Goal: Information Seeking & Learning: Find specific fact

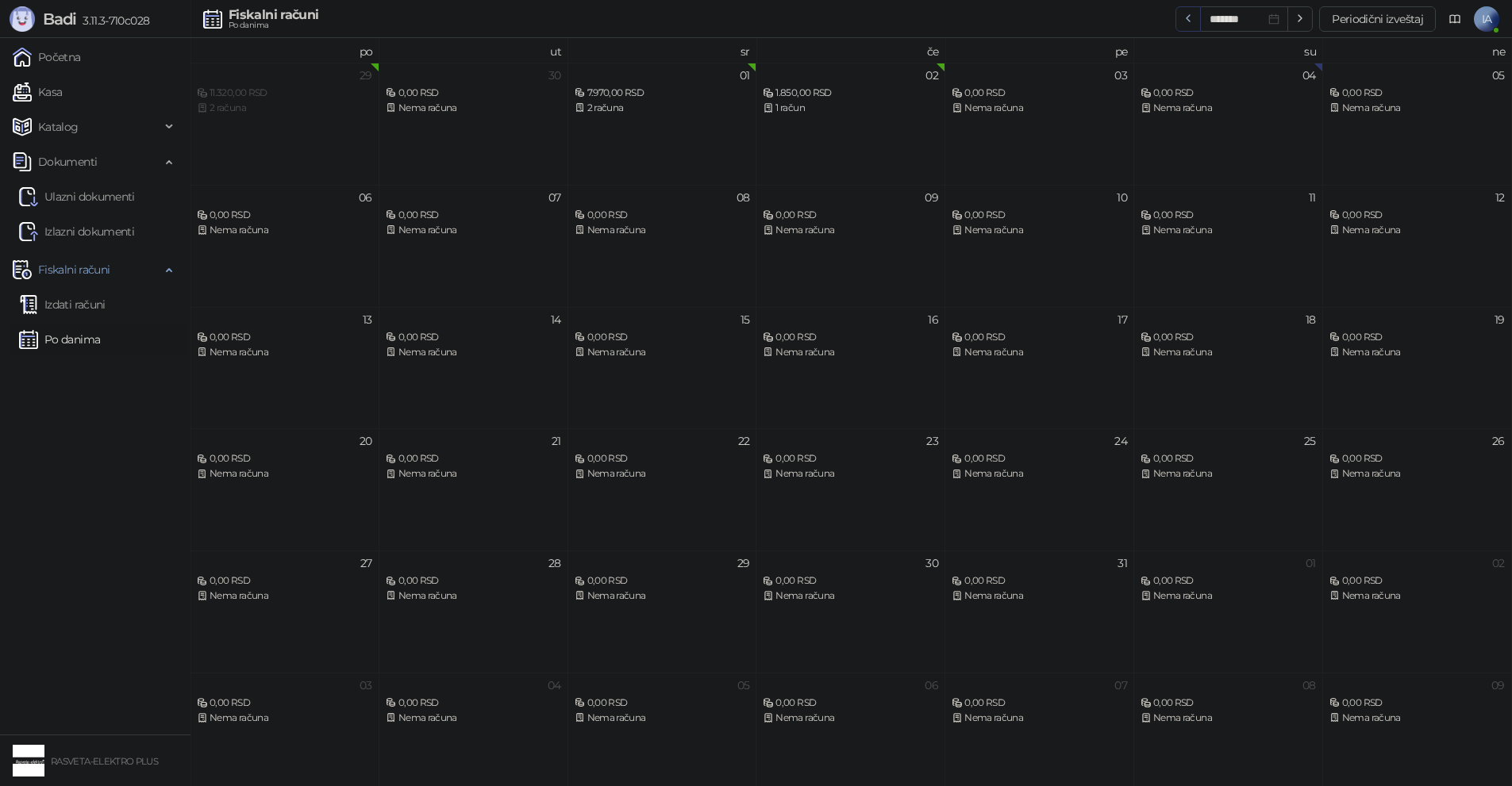
click at [1191, 14] on icon "button" at bounding box center [1188, 18] width 13 height 13
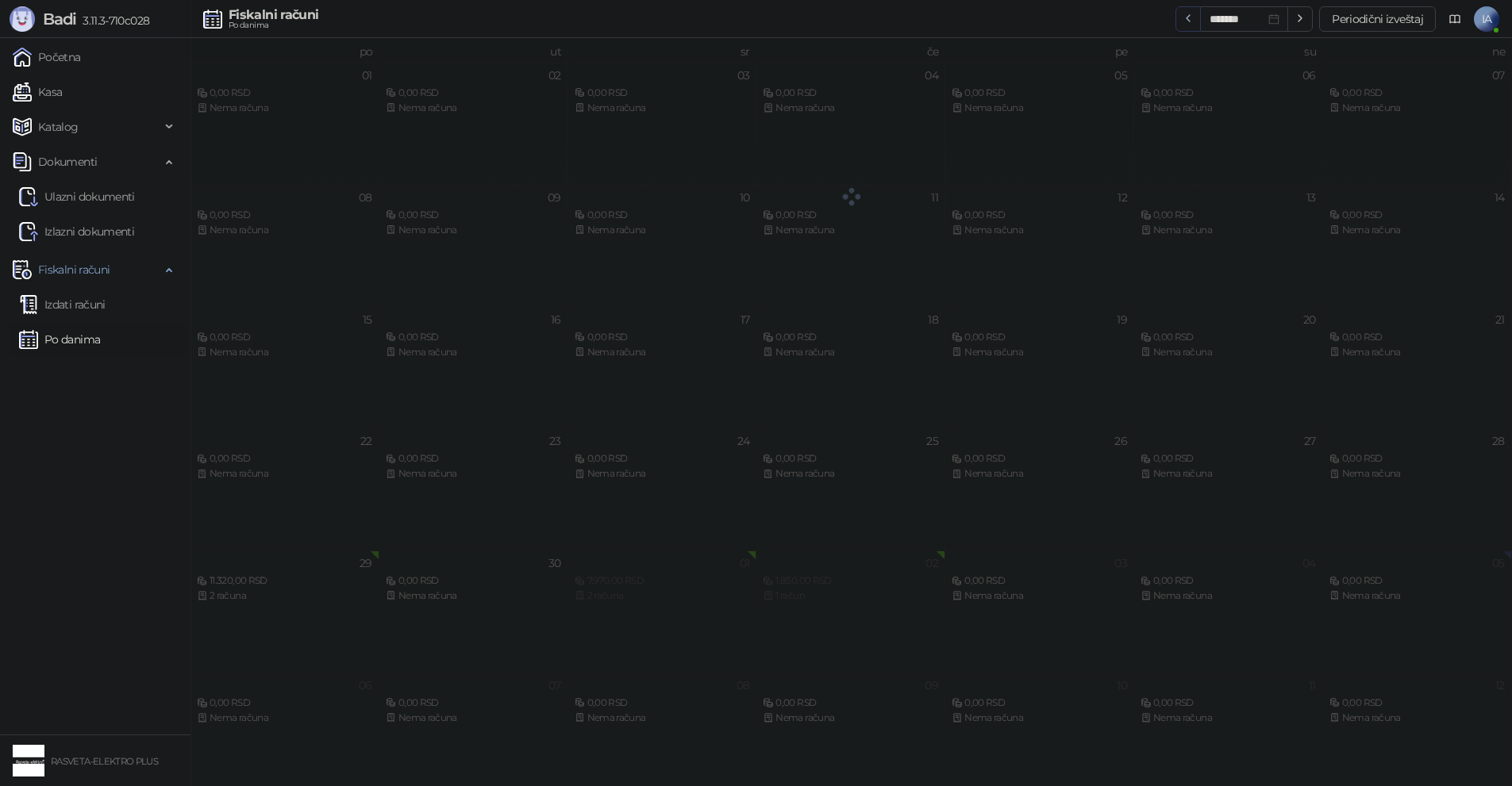
click at [1191, 14] on icon "button" at bounding box center [1188, 18] width 13 height 13
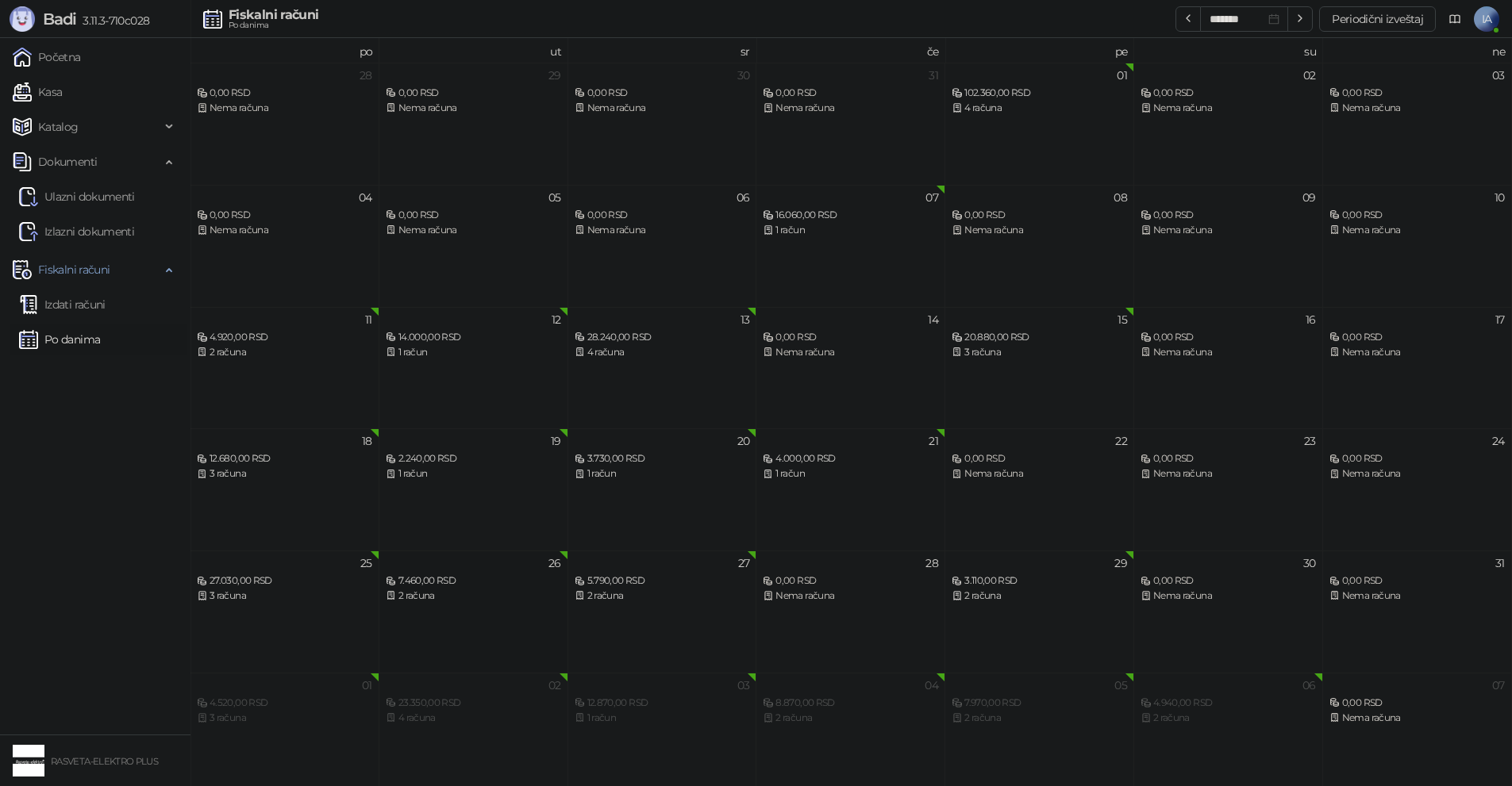
click at [529, 591] on div "2 računa" at bounding box center [473, 596] width 176 height 15
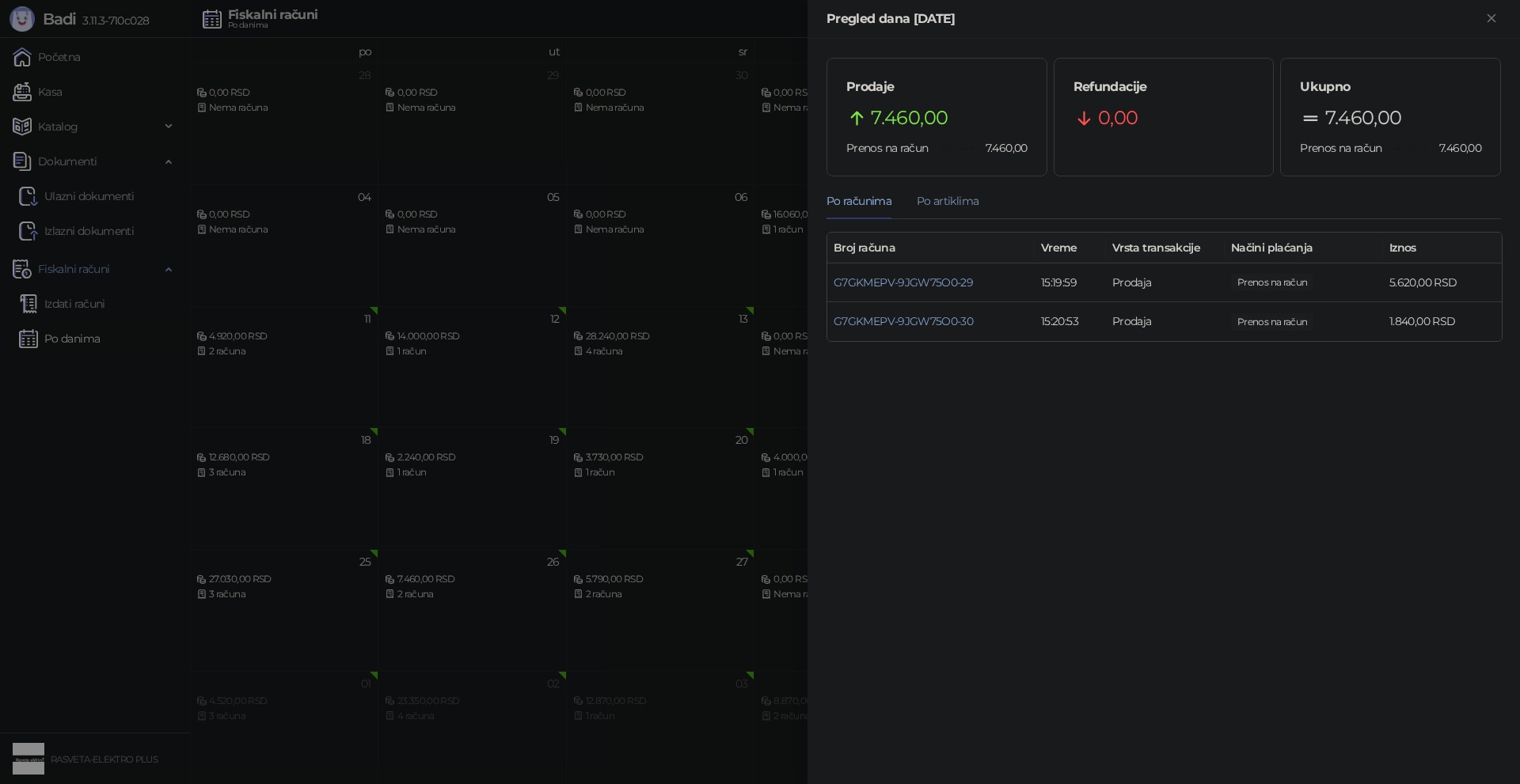
click at [971, 201] on div "Po artiklima" at bounding box center [947, 201] width 62 height 18
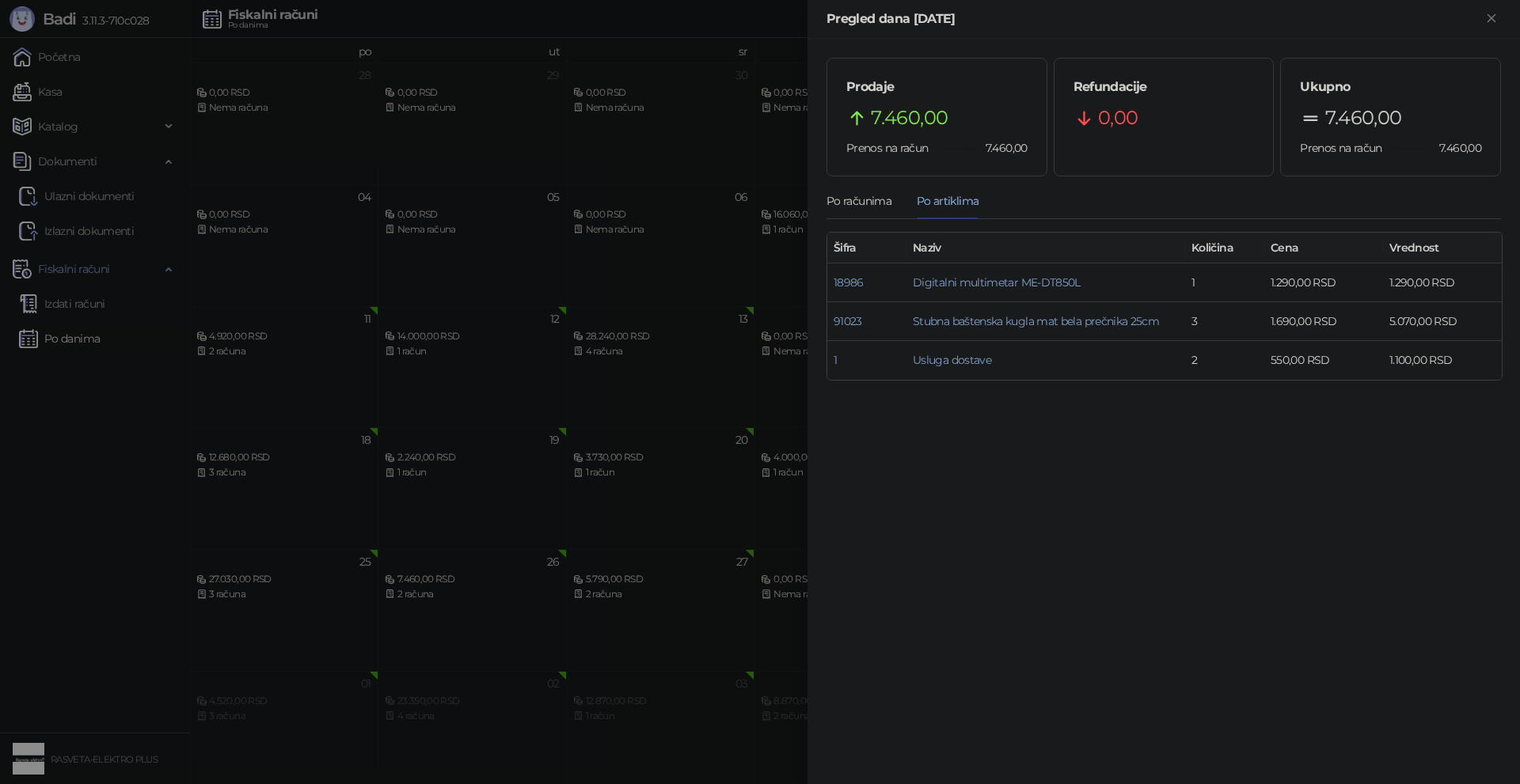
click at [293, 619] on div at bounding box center [760, 392] width 1520 height 784
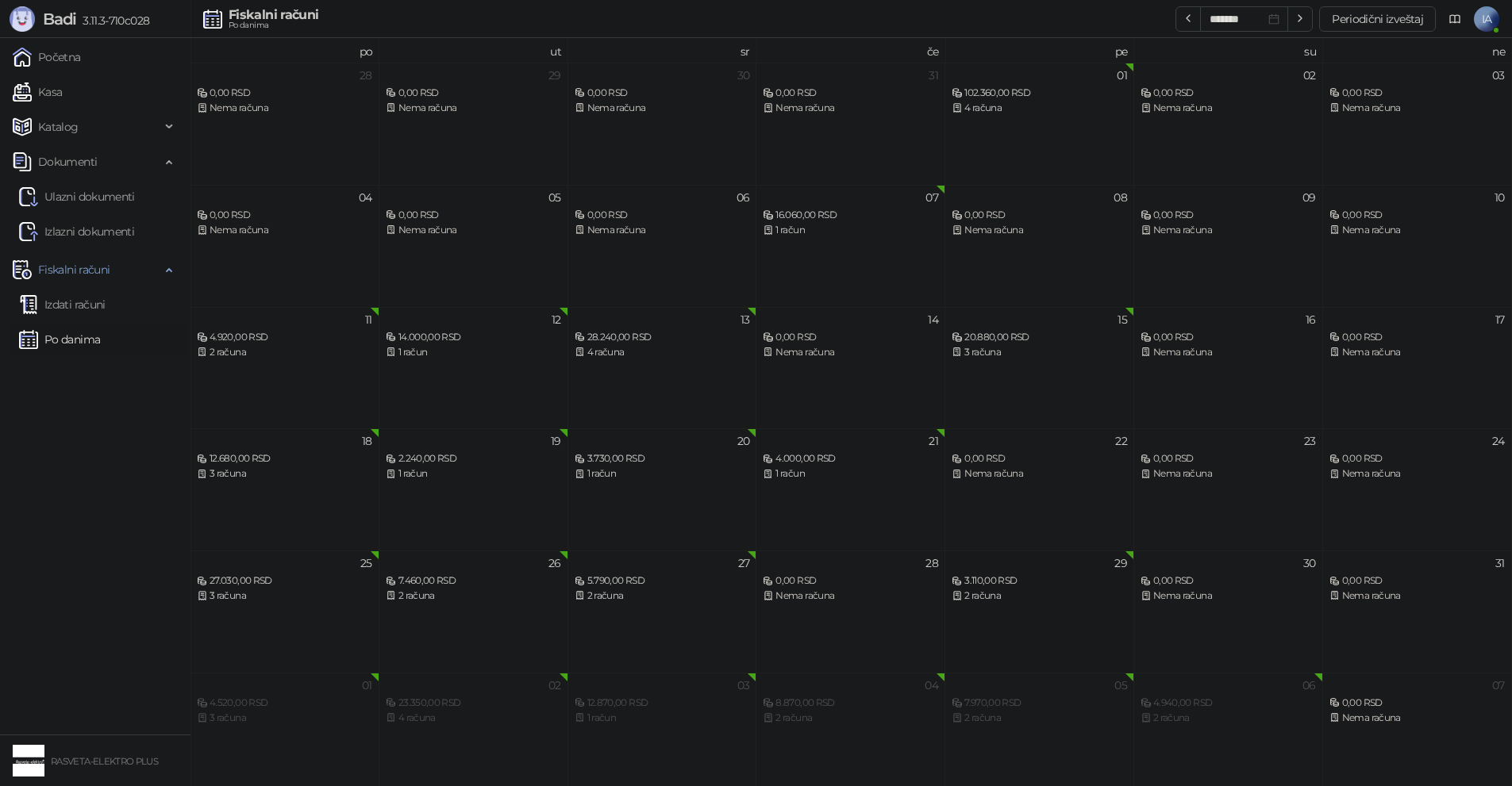
click at [1009, 616] on div "29 3.110,00 RSD 2 računa" at bounding box center [1039, 611] width 188 height 122
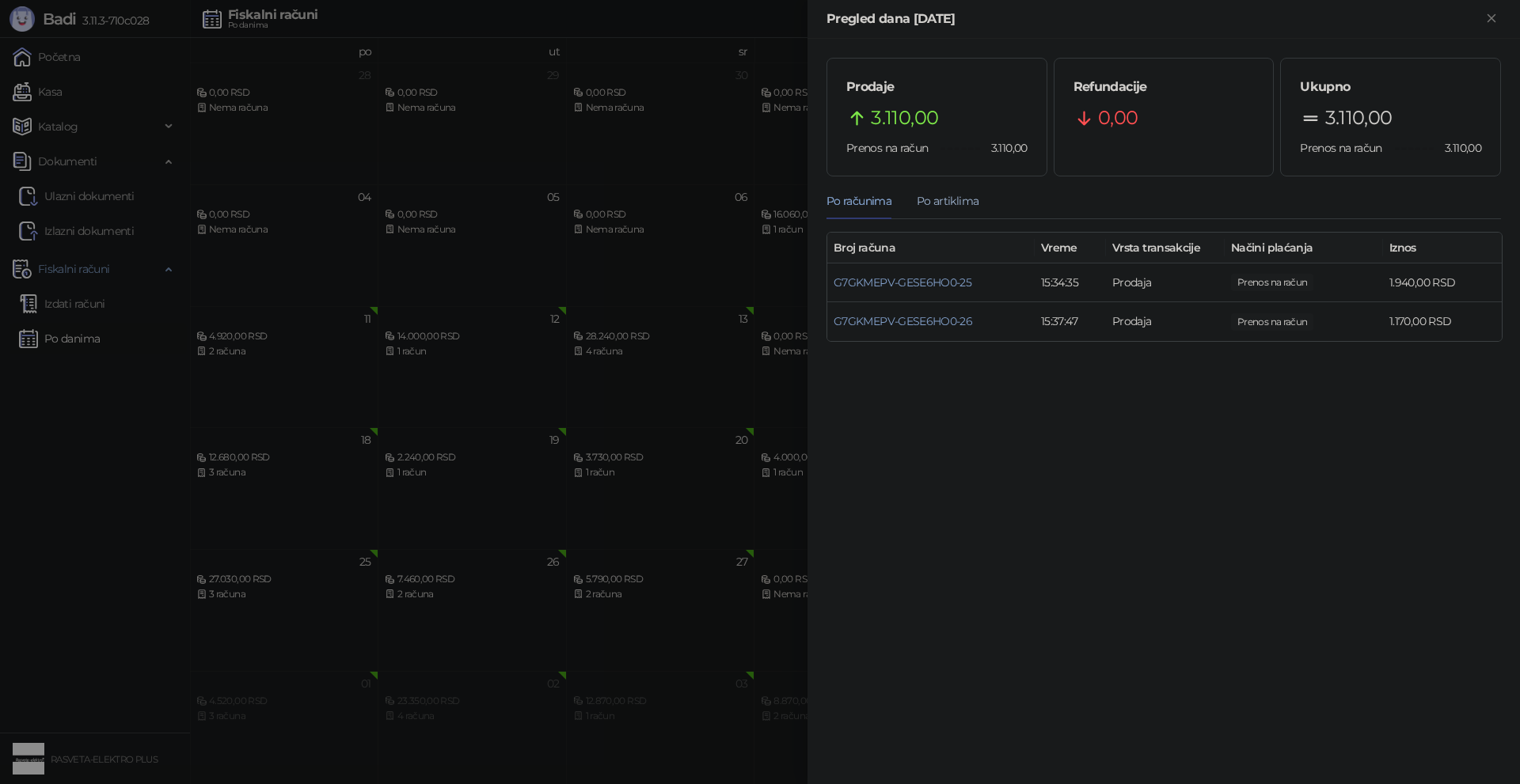
click at [957, 183] on div "Po artiklima" at bounding box center [947, 201] width 62 height 36
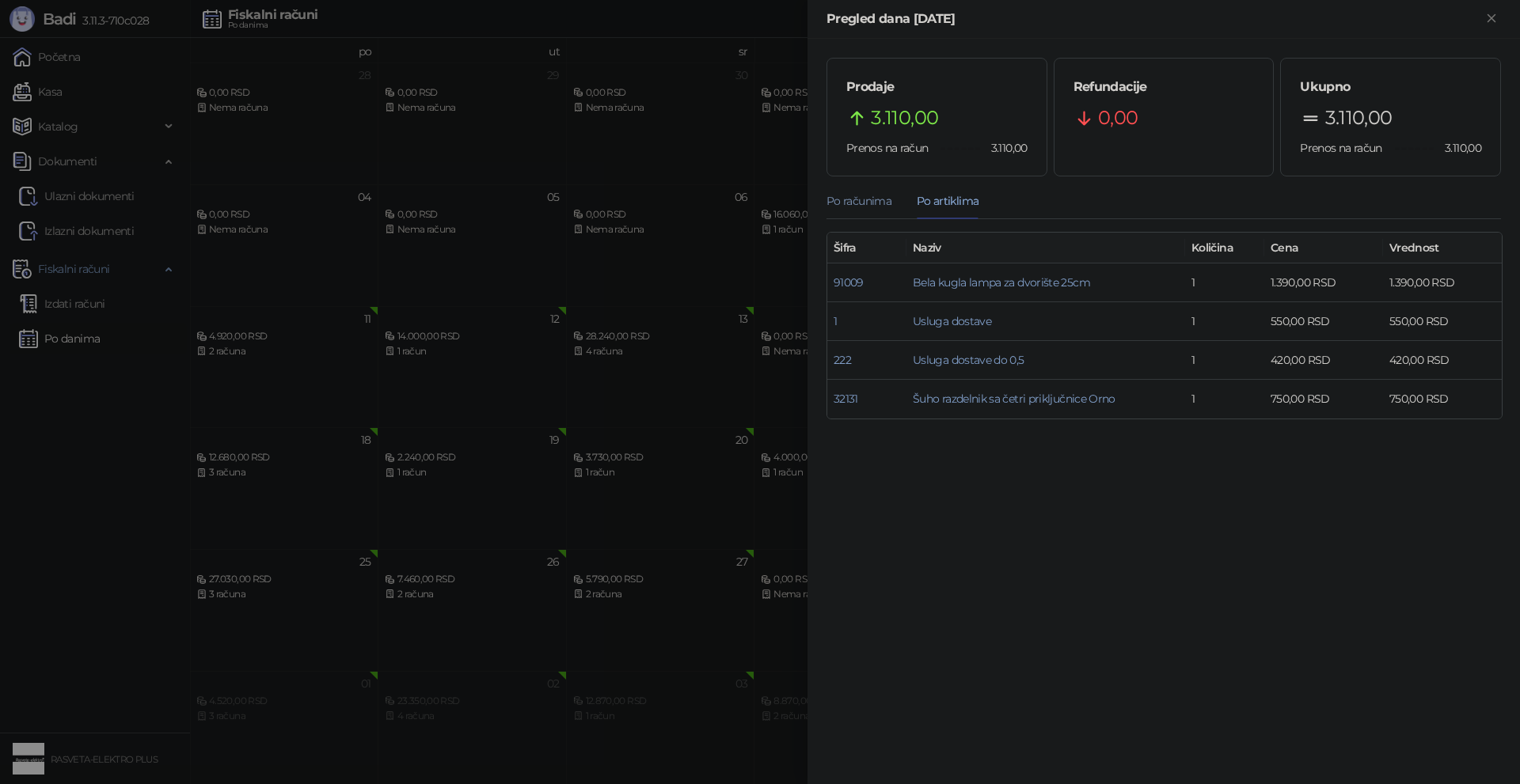
click at [864, 200] on div "Po računima" at bounding box center [859, 201] width 65 height 18
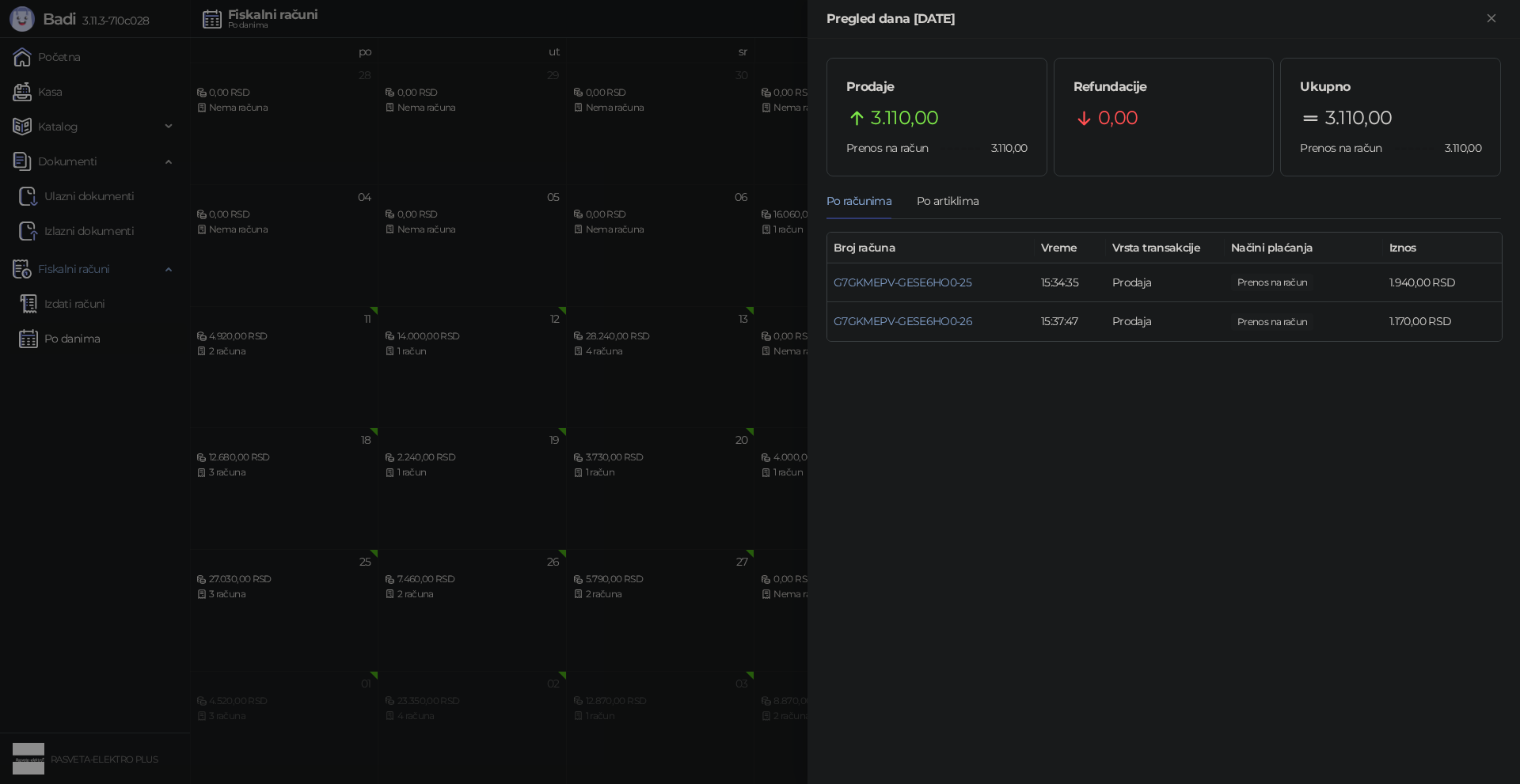
click at [382, 658] on div at bounding box center [760, 392] width 1520 height 784
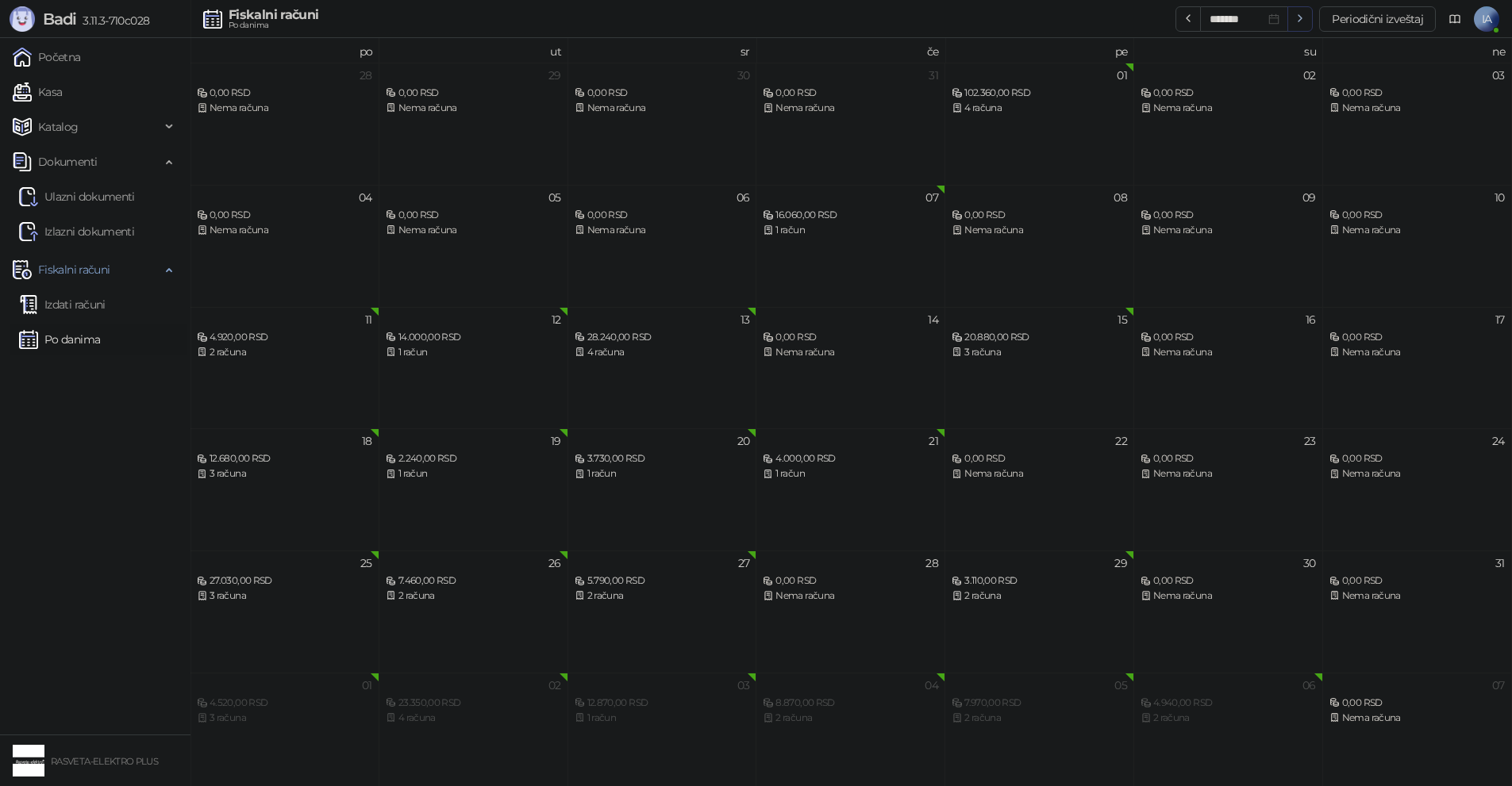
click at [1309, 14] on button "button" at bounding box center [1300, 19] width 26 height 26
type input "*******"
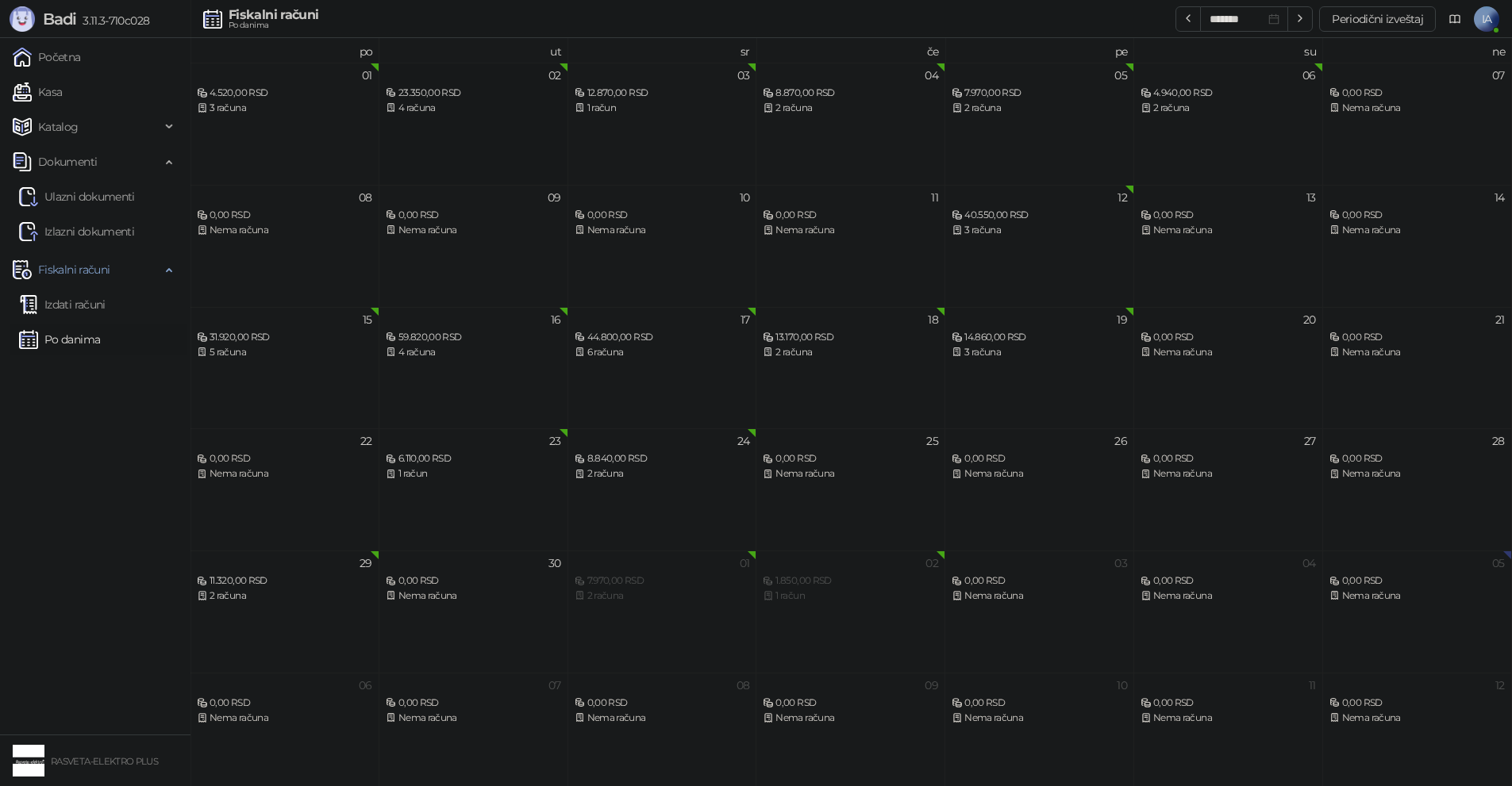
click at [520, 128] on div "02 23.350,00 RSD 4 računa" at bounding box center [473, 124] width 188 height 122
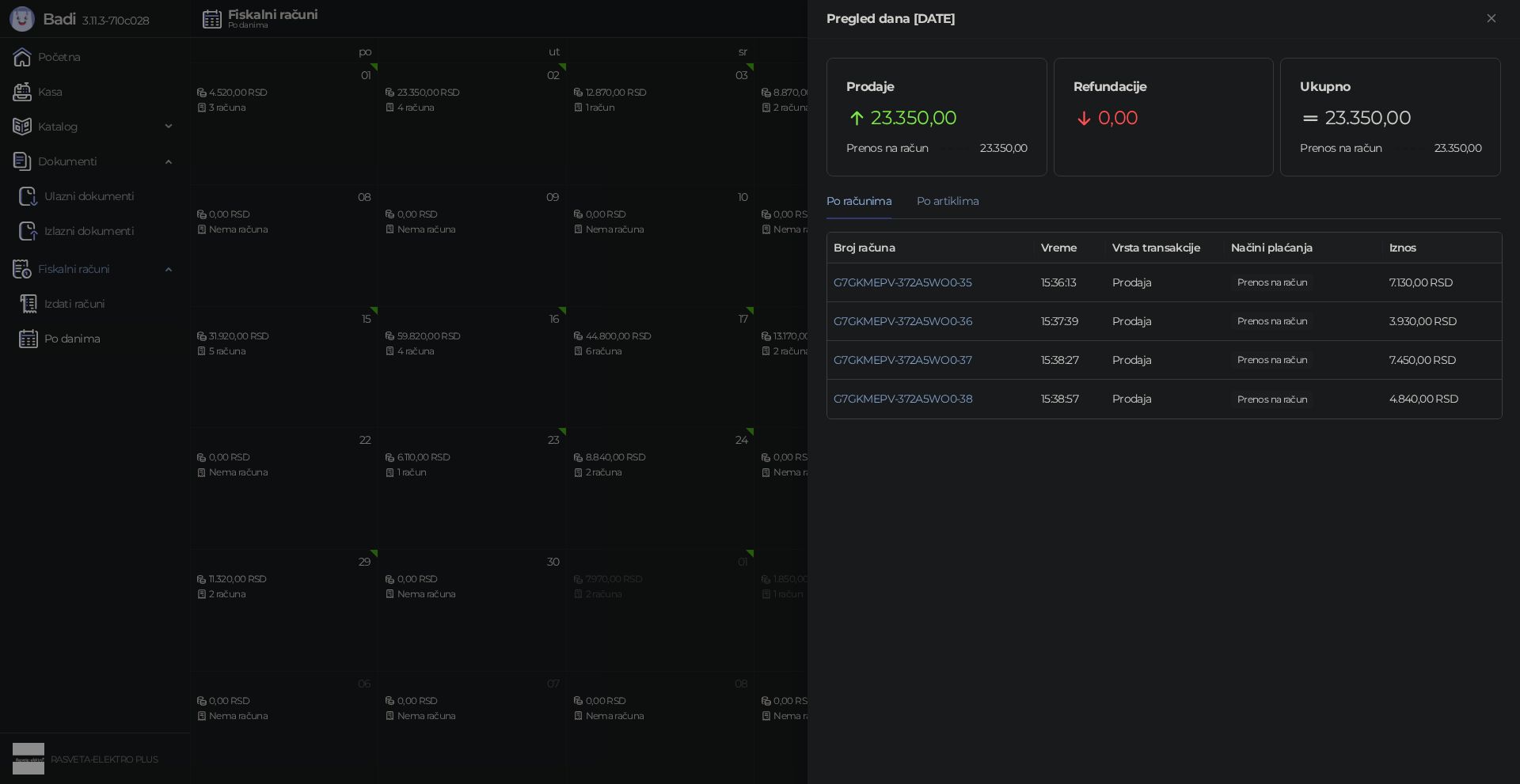
click at [941, 206] on div "Po artiklima" at bounding box center [947, 201] width 62 height 18
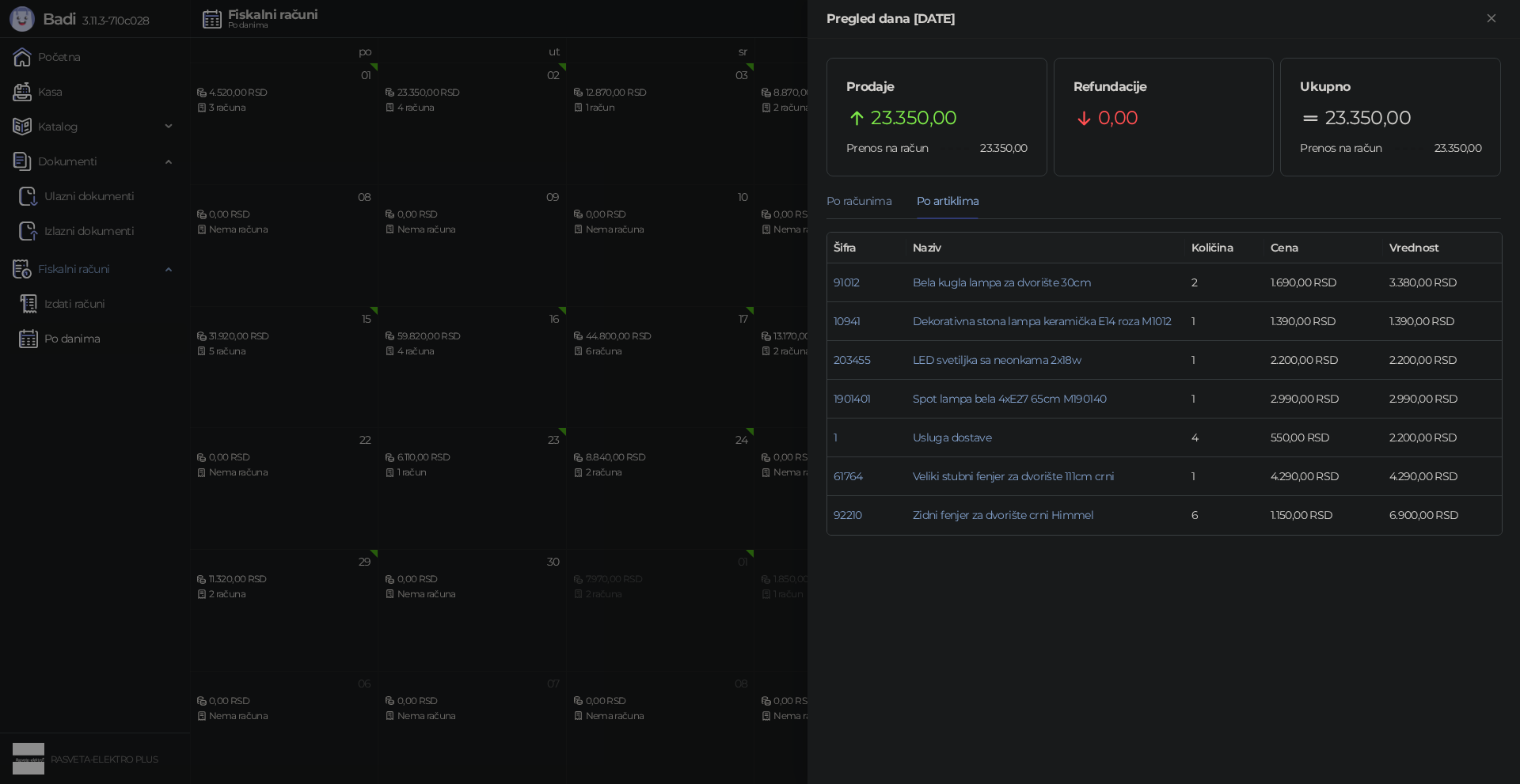
click at [874, 205] on div "Po računima" at bounding box center [859, 201] width 65 height 18
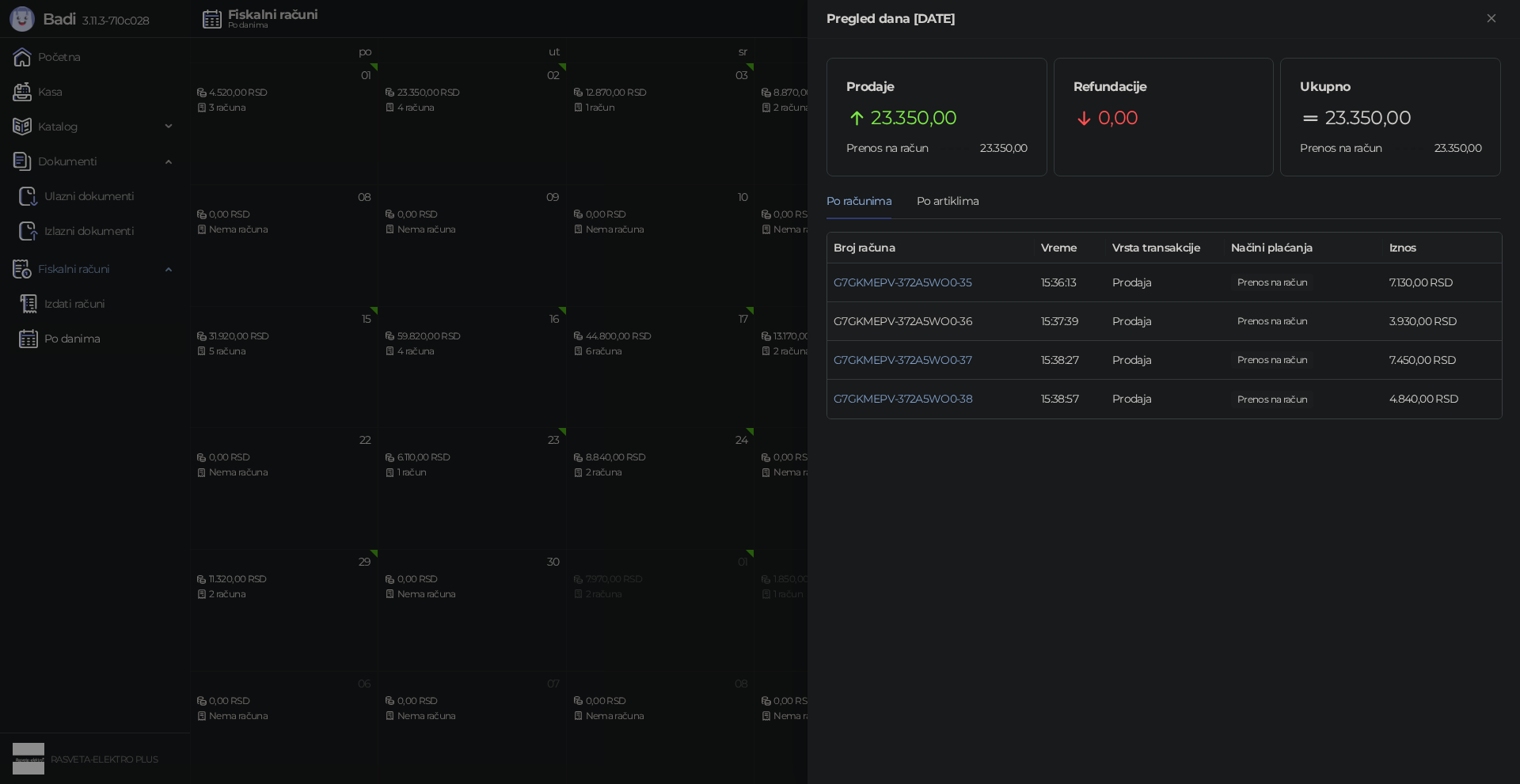
click at [927, 326] on link "G7GKMEPV-372A5WO0-36" at bounding box center [902, 321] width 139 height 14
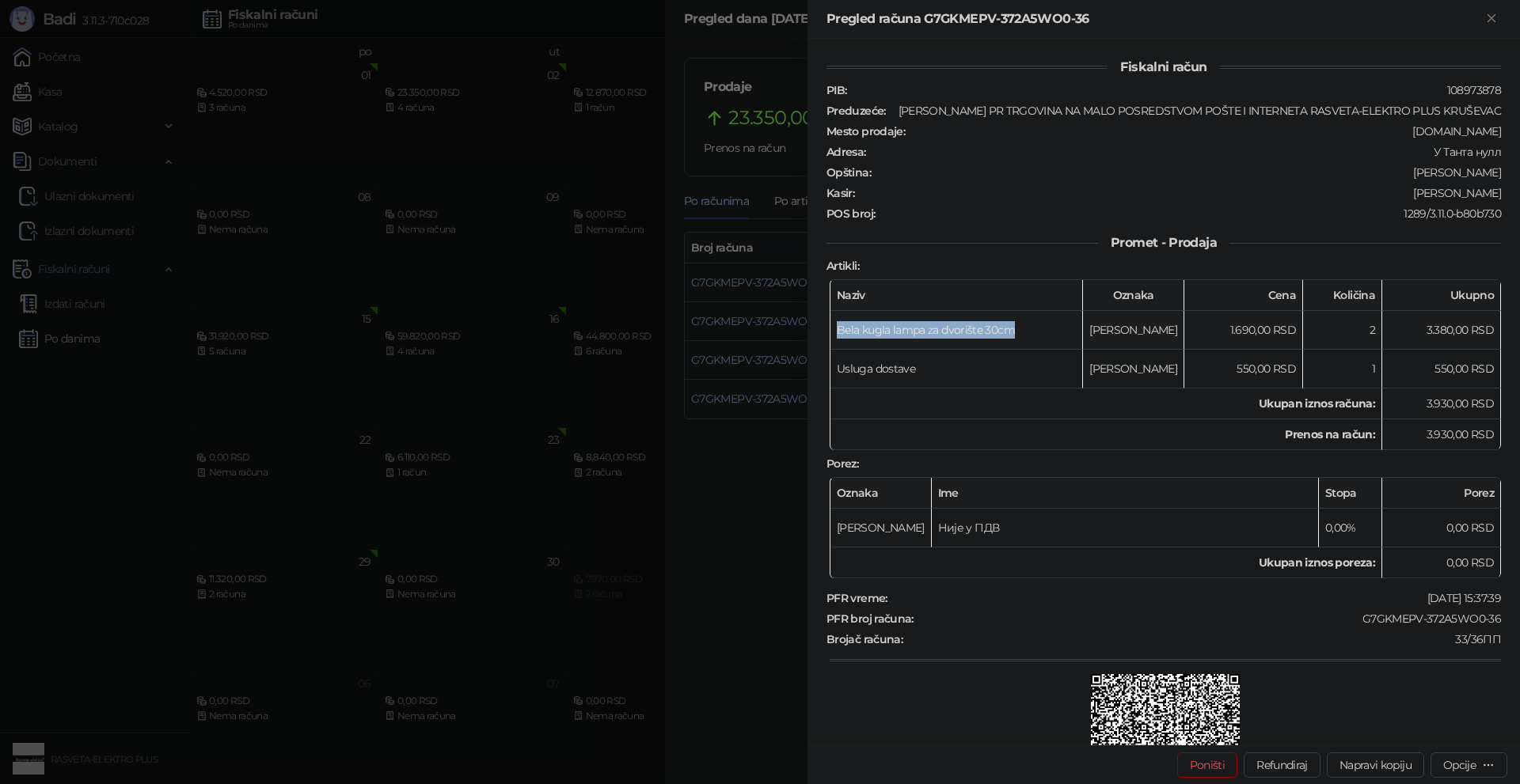
drag, startPoint x: 1015, startPoint y: 322, endPoint x: 832, endPoint y: 343, distance: 184.2
click at [832, 343] on td "Bela kugla lampa za dvorište 30cm" at bounding box center [956, 330] width 253 height 38
copy td "Bela kugla lampa za dvorište 30cm"
click at [741, 536] on div at bounding box center [760, 392] width 1520 height 784
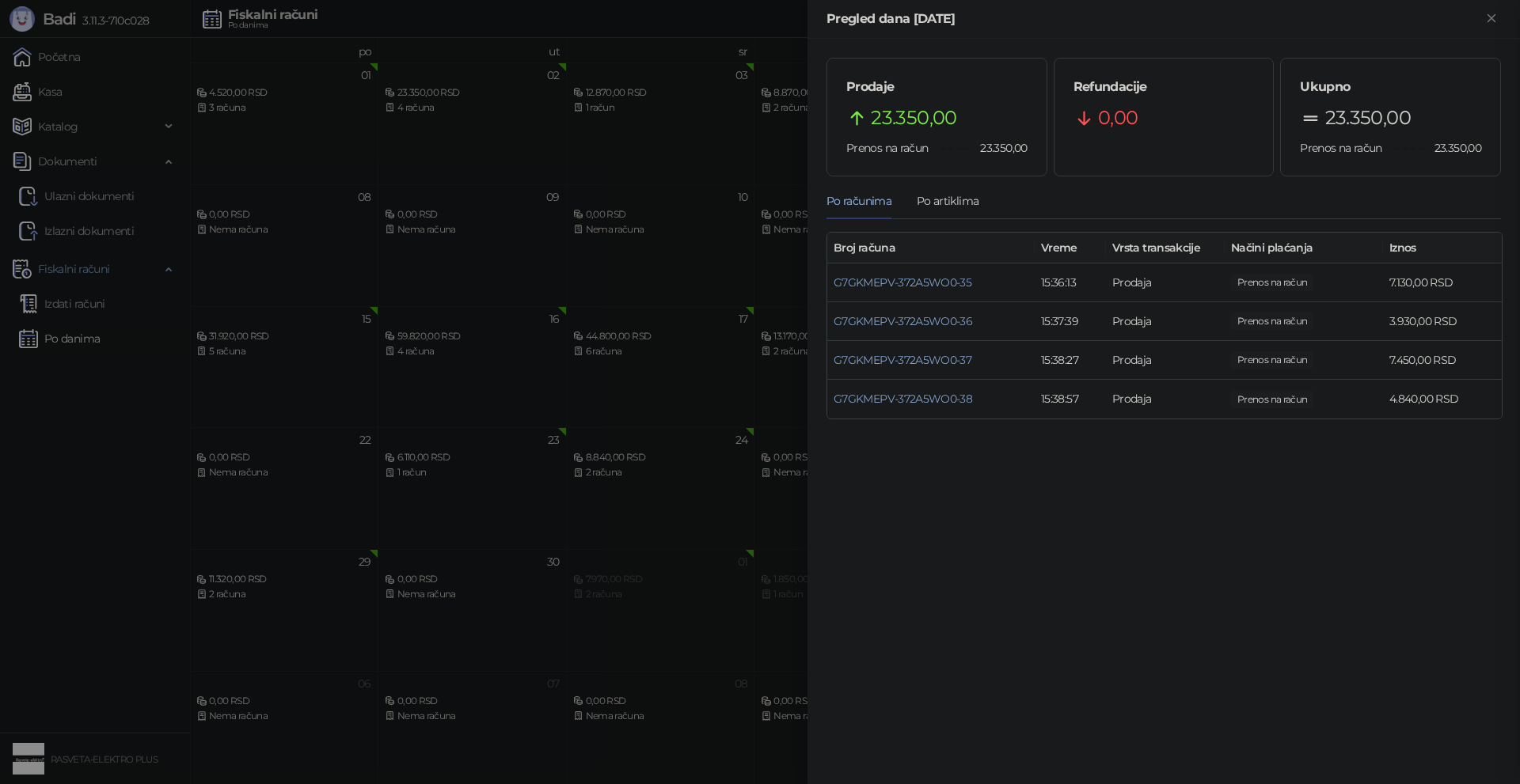
click at [277, 628] on div at bounding box center [760, 392] width 1520 height 784
click at [716, 137] on div at bounding box center [760, 392] width 1520 height 784
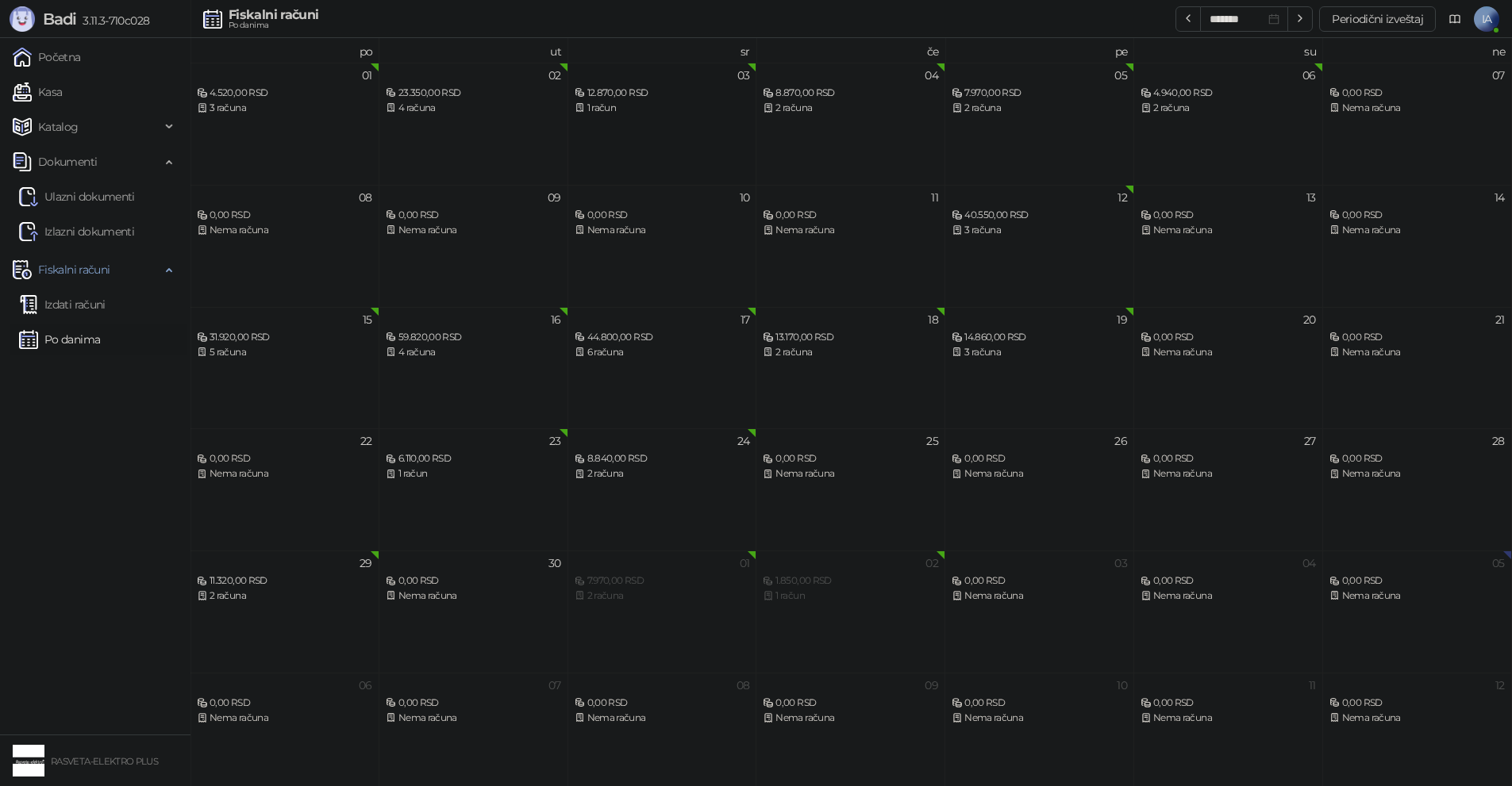
click at [721, 88] on div "12.870,00 RSD" at bounding box center [662, 93] width 176 height 15
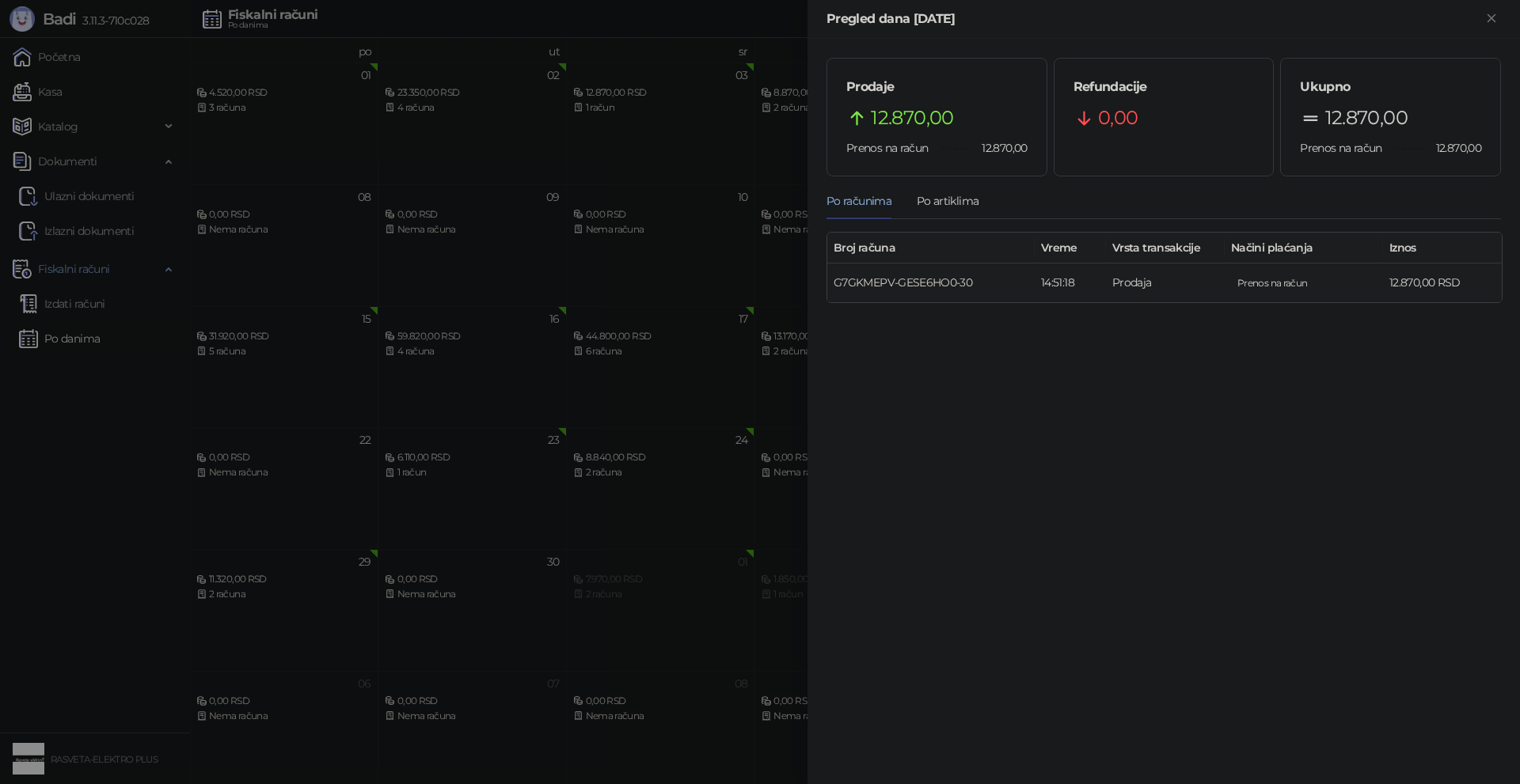
click at [937, 280] on link "G7GKMEPV-GESE6HO0-30" at bounding box center [902, 282] width 139 height 14
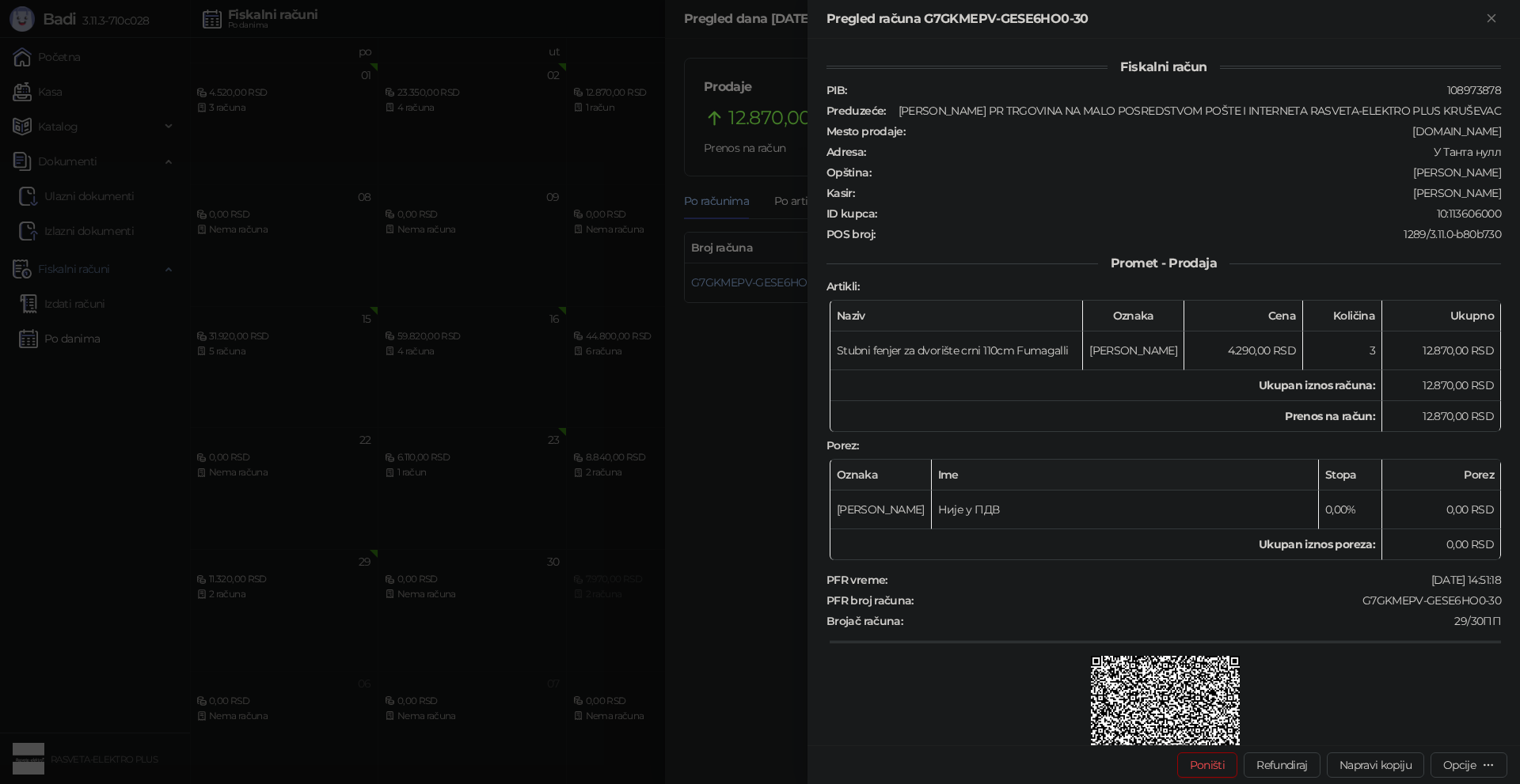
click at [601, 576] on div at bounding box center [760, 392] width 1520 height 784
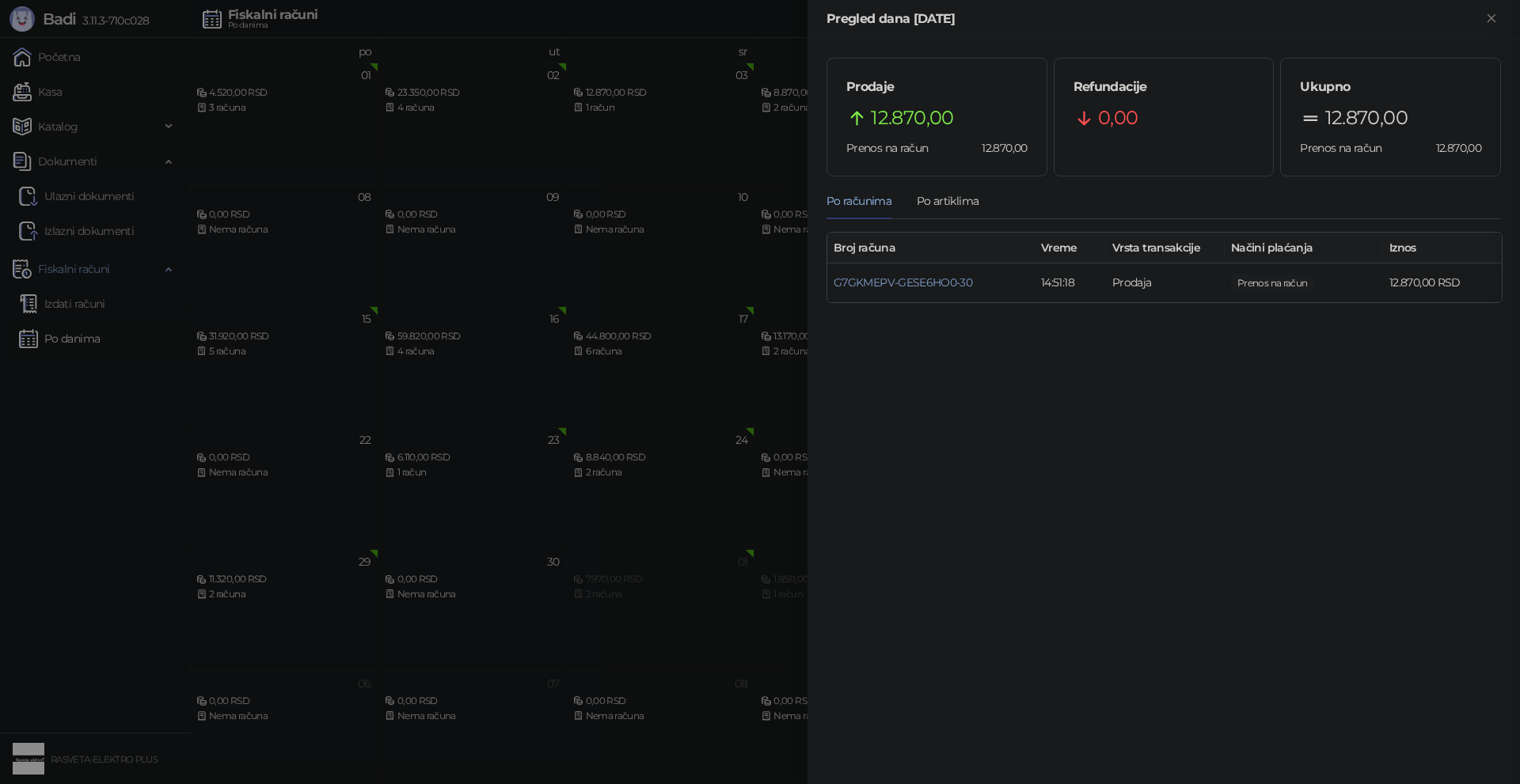
click at [601, 576] on div at bounding box center [760, 392] width 1520 height 784
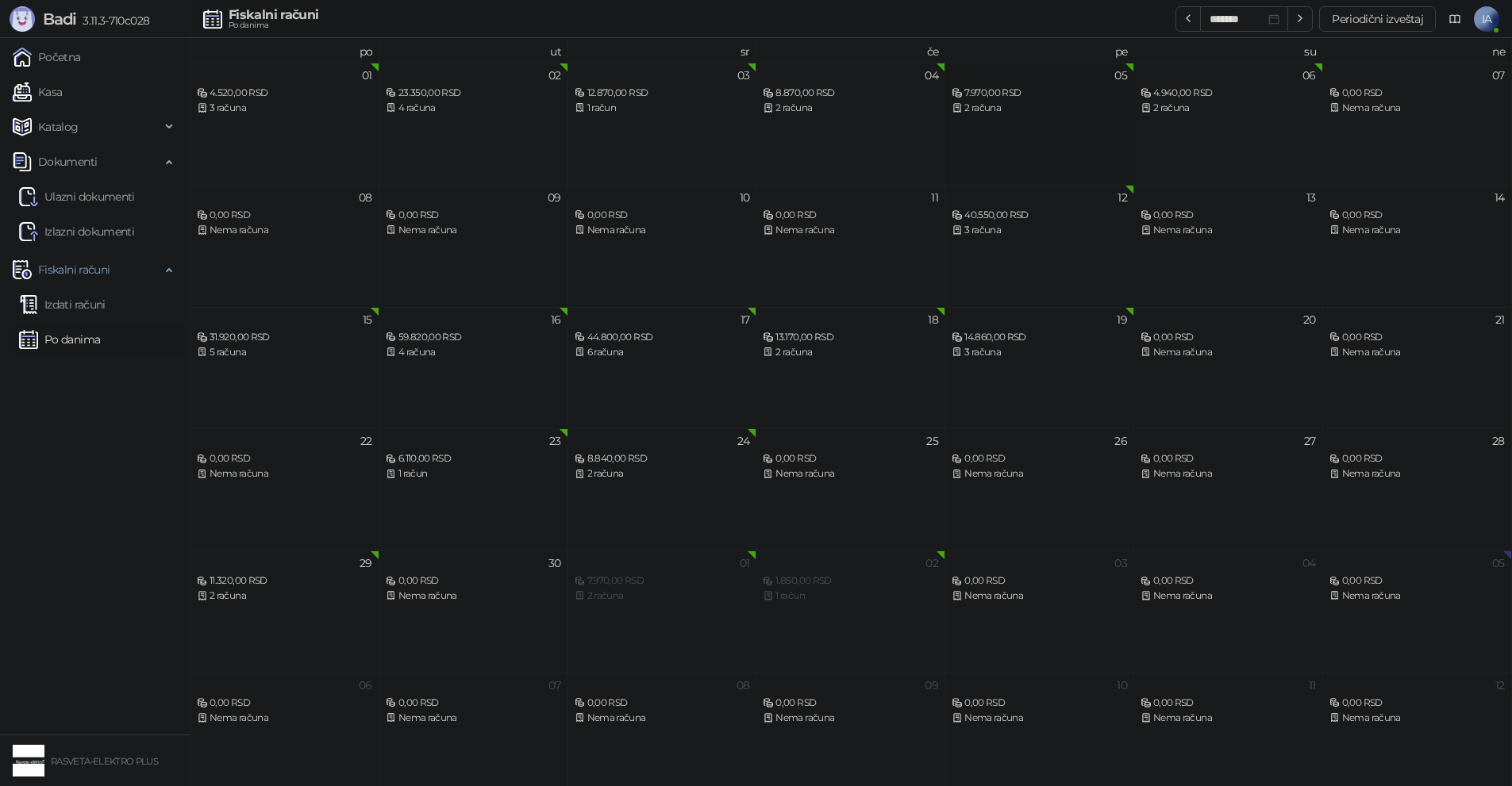
click at [1044, 115] on div "05 7.970,00 RSD 2 računa" at bounding box center [1039, 124] width 188 height 122
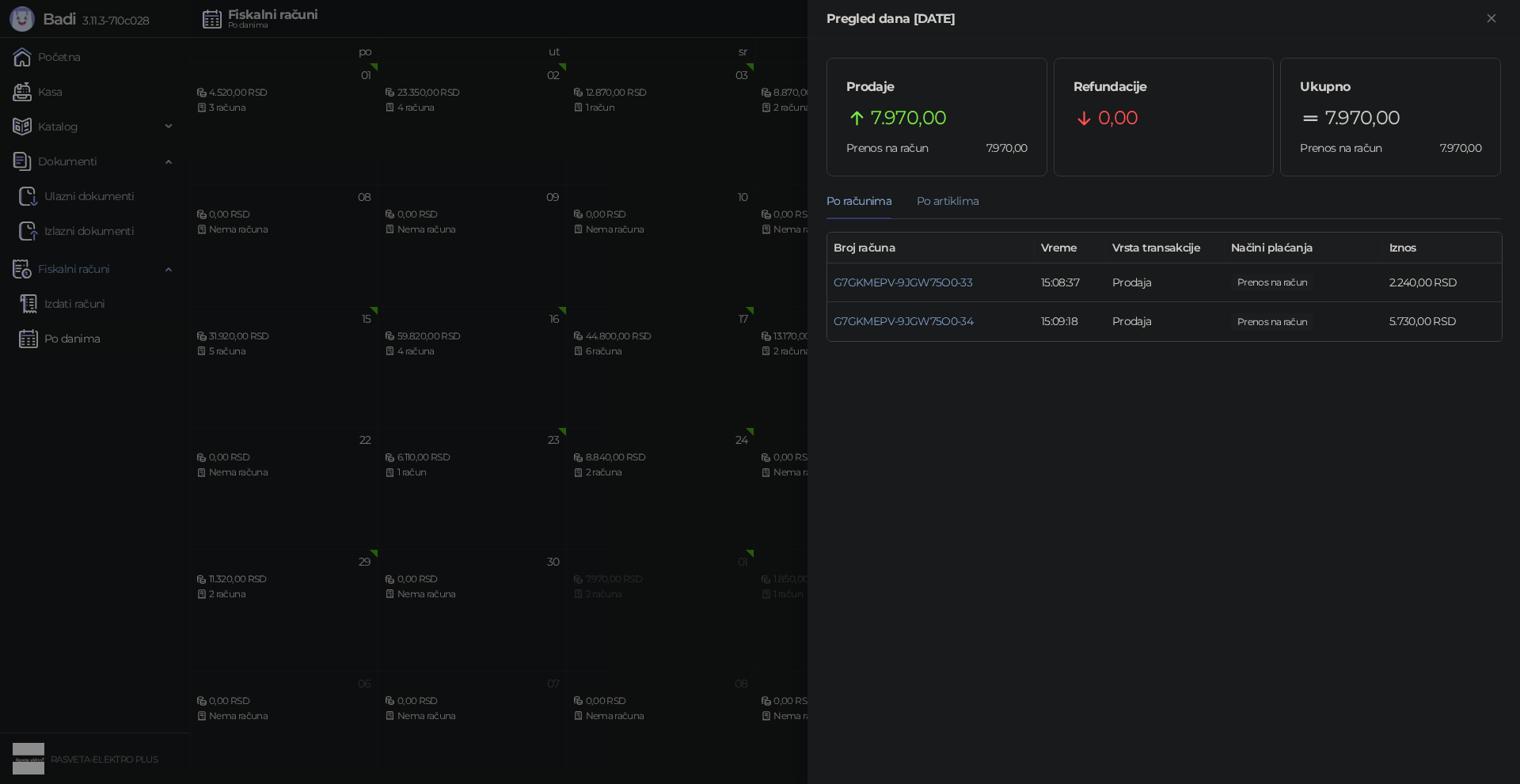
click at [961, 203] on div "Po artiklima" at bounding box center [947, 201] width 62 height 18
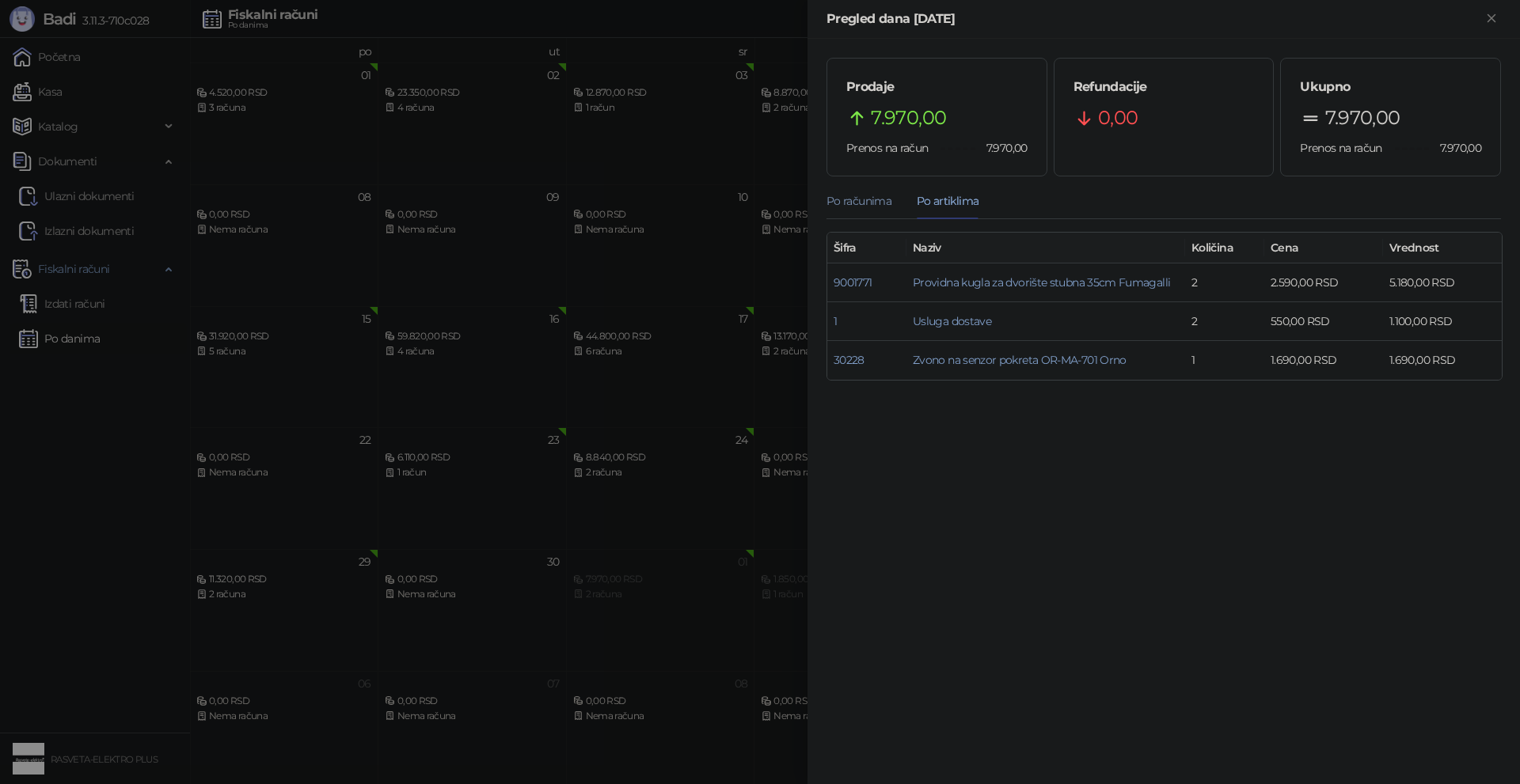
click at [884, 194] on div "Po računima" at bounding box center [859, 201] width 65 height 18
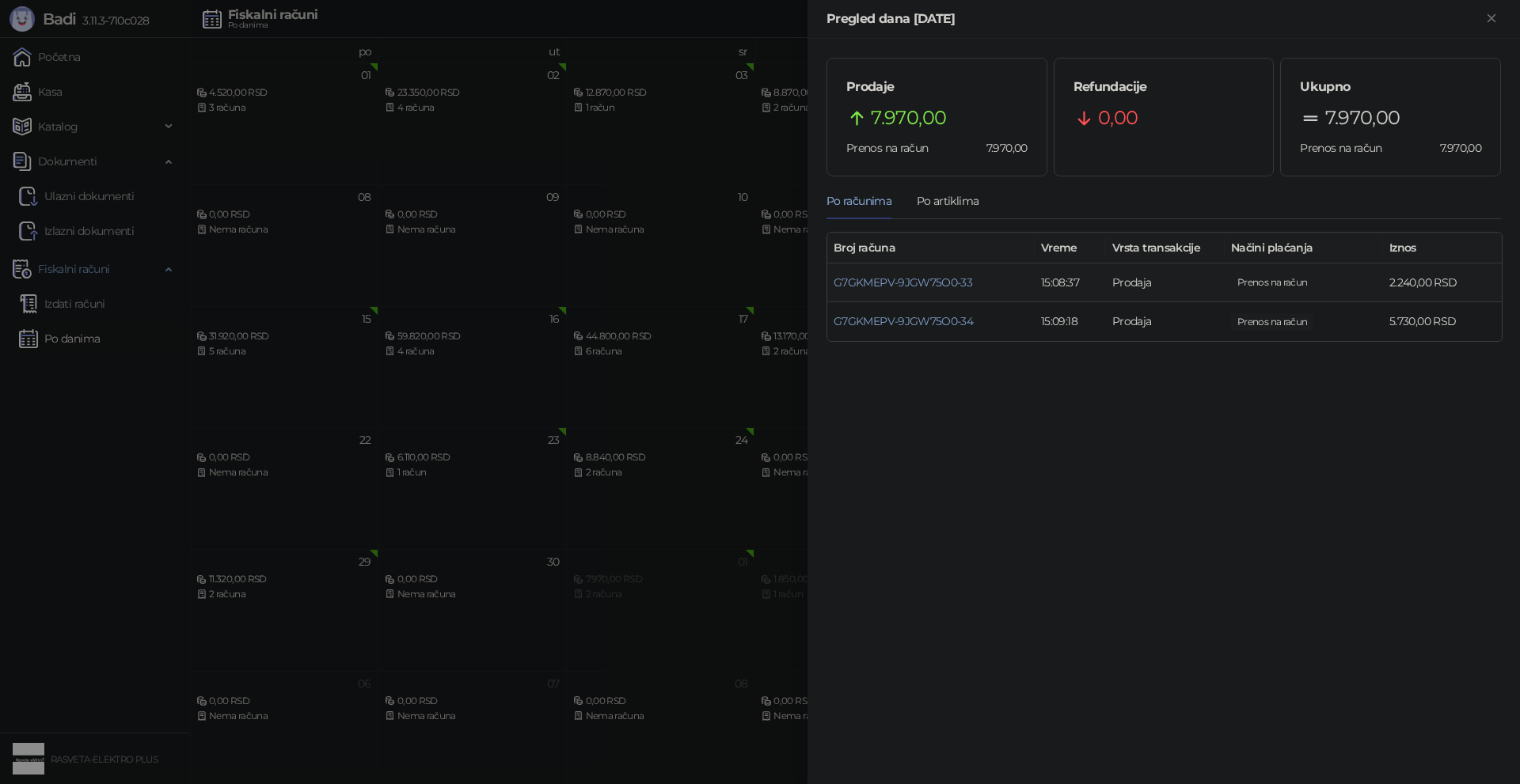
click at [930, 271] on td "G7GKMEPV-9JGW75O0-33" at bounding box center [931, 282] width 208 height 38
click at [930, 282] on link "G7GKMEPV-9JGW75O0-33" at bounding box center [902, 282] width 139 height 14
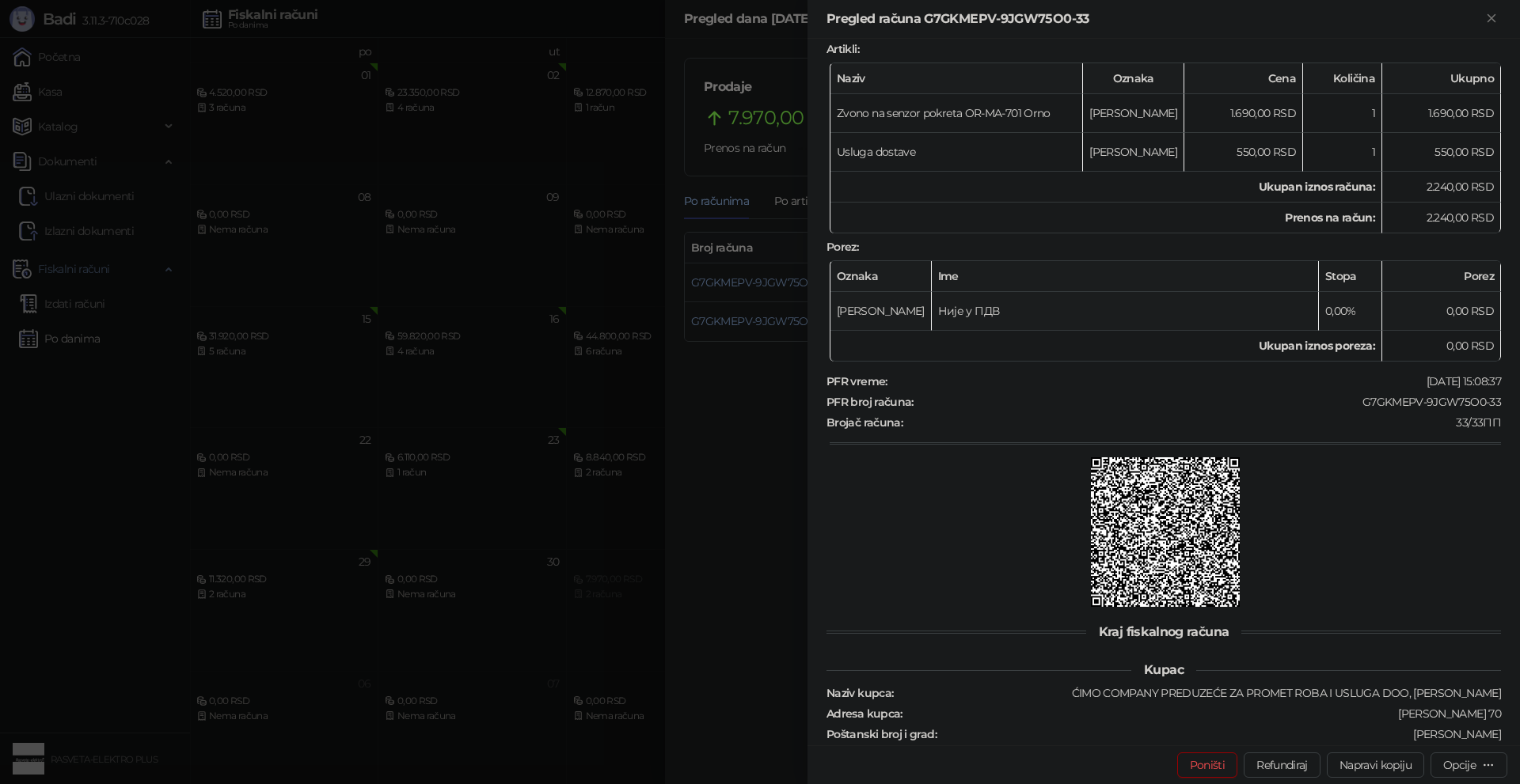
scroll to position [306, 0]
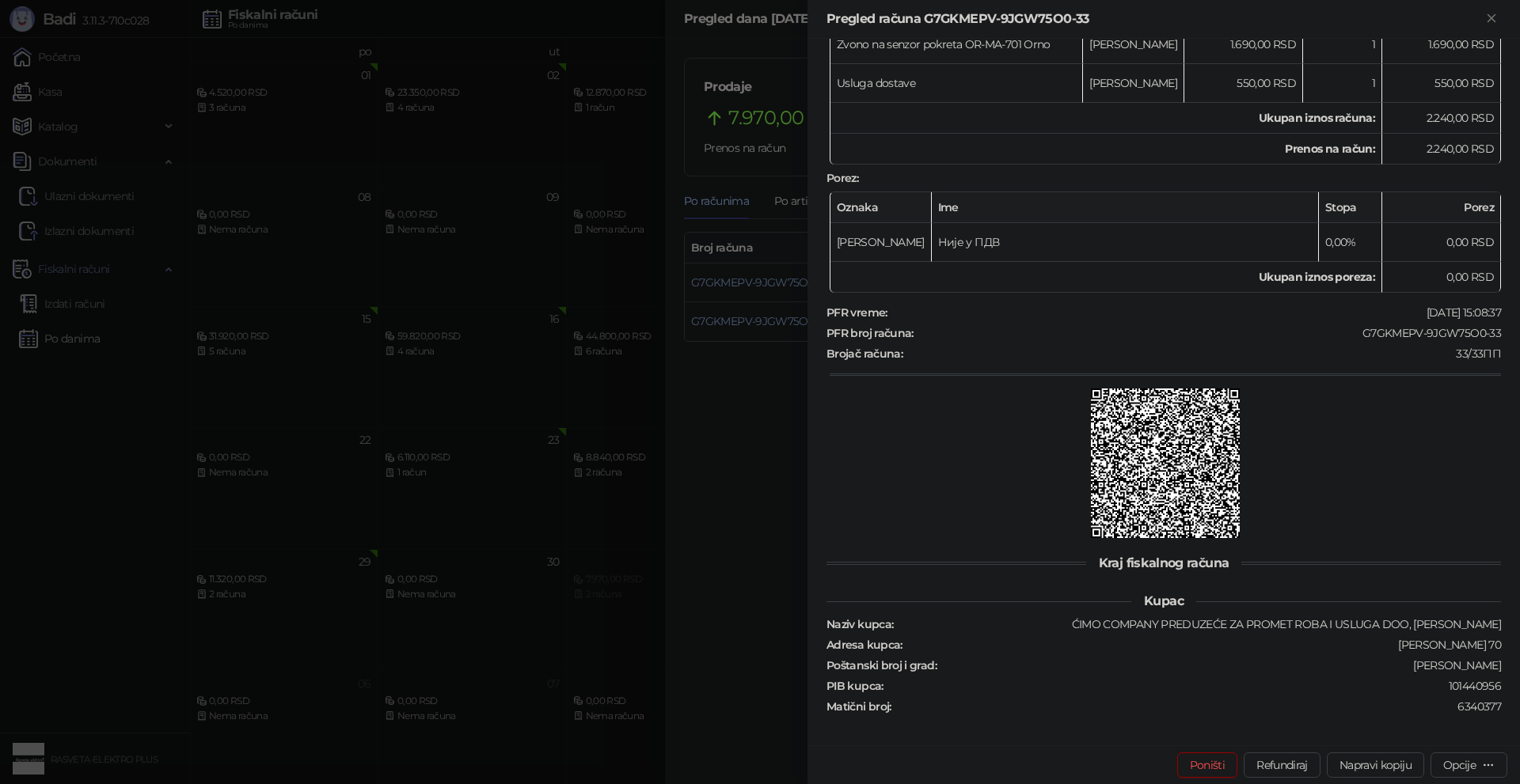
click at [787, 487] on div at bounding box center [760, 392] width 1520 height 784
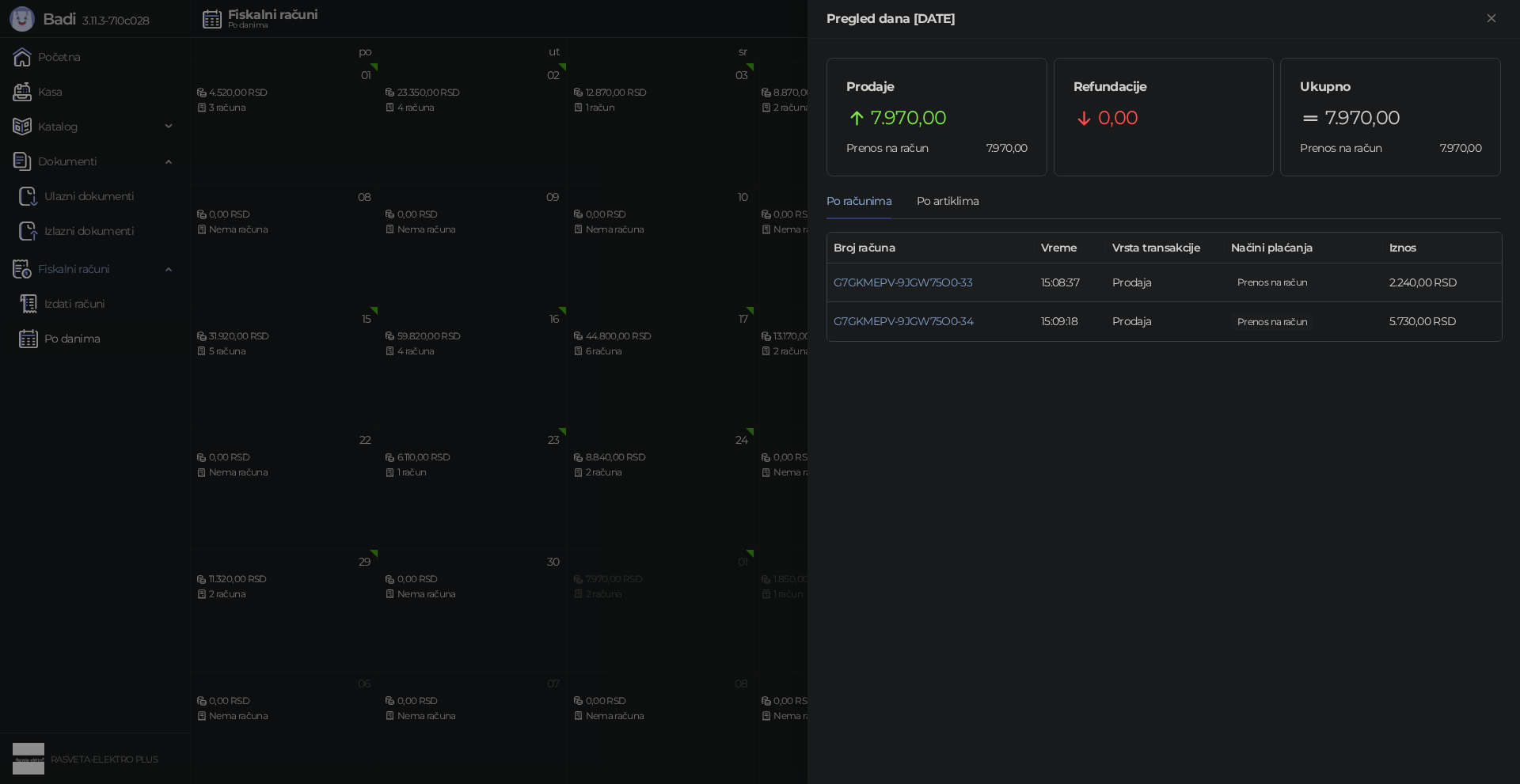
click at [937, 293] on td "G7GKMEPV-9JGW75O0-33" at bounding box center [931, 282] width 208 height 38
click at [936, 287] on link "G7GKMEPV-9JGW75O0-33" at bounding box center [902, 282] width 139 height 14
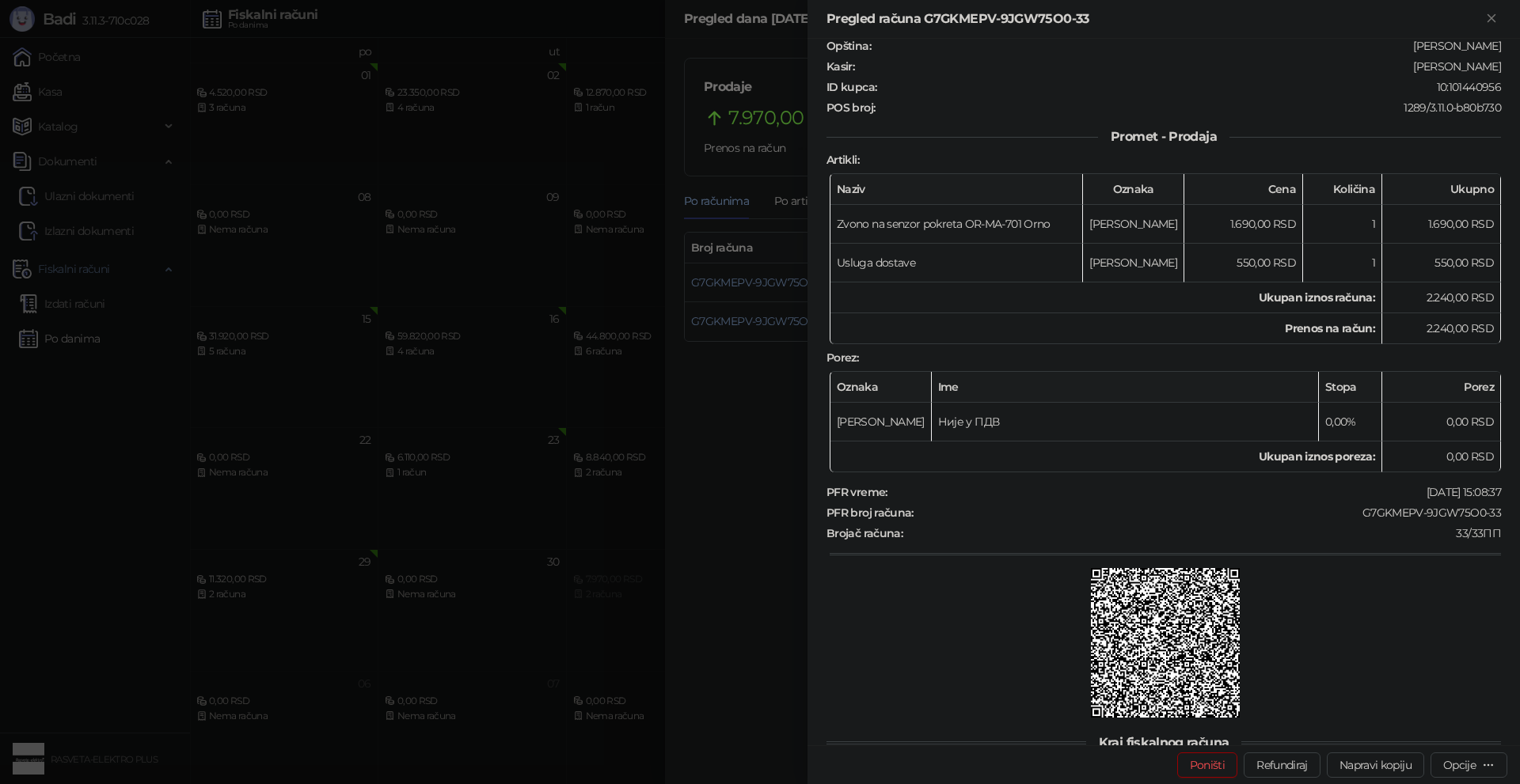
scroll to position [306, 0]
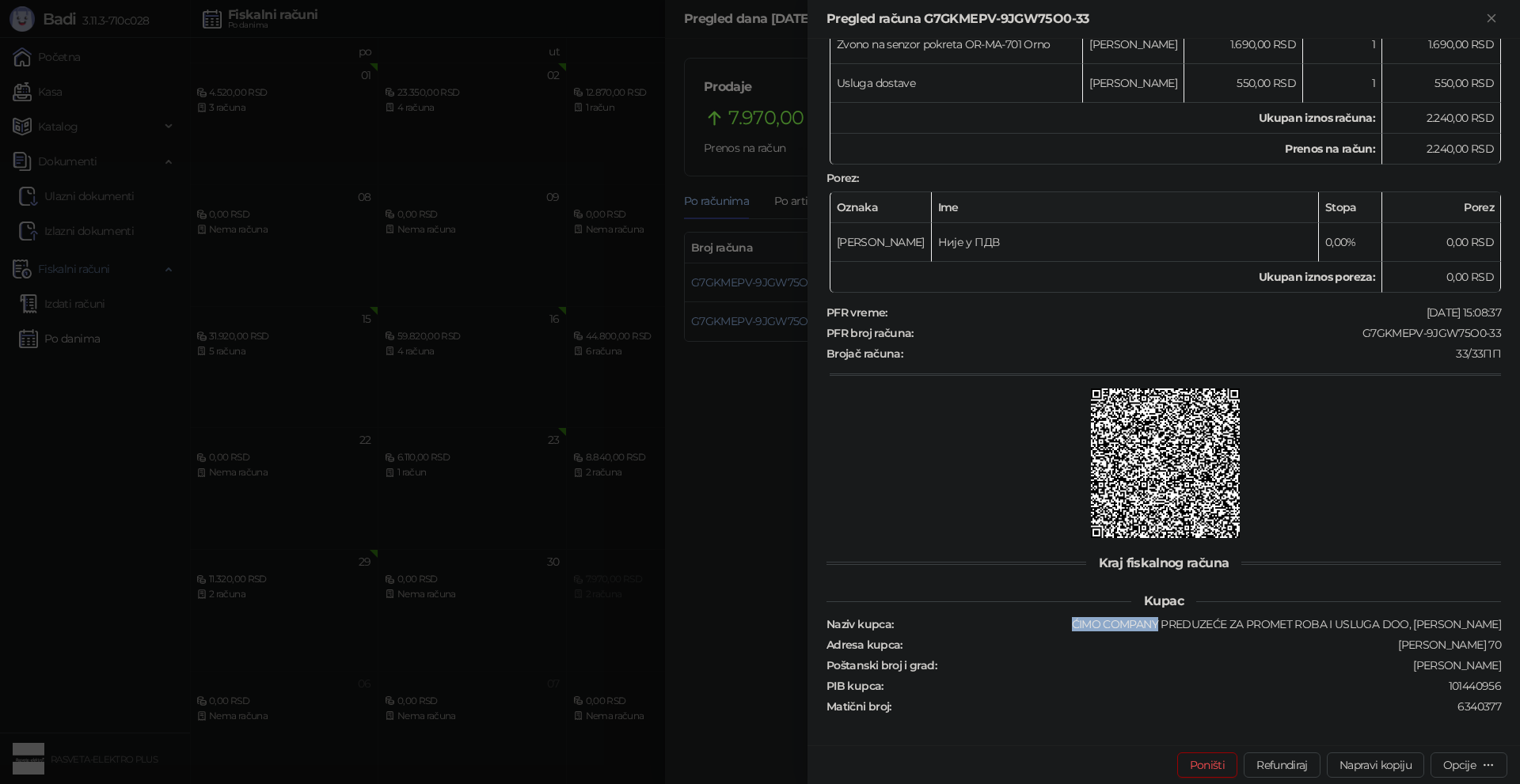
drag, startPoint x: 1103, startPoint y: 629, endPoint x: 1187, endPoint y: 629, distance: 84.0
click at [1187, 629] on div "ĆIMO COMPANY PREDUZEĆE ZA PROMET ROBA I USLUGA DOO, [PERSON_NAME]" at bounding box center [1198, 625] width 608 height 14
copy div "ĆIMO COMPANY"
